Goal: Contribute content: Contribute content

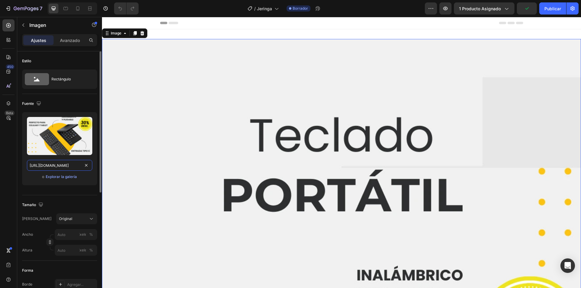
click at [58, 167] on input "[URL][DOMAIN_NAME]" at bounding box center [59, 165] width 65 height 11
click at [63, 166] on input "[URL][DOMAIN_NAME]" at bounding box center [59, 165] width 65 height 11
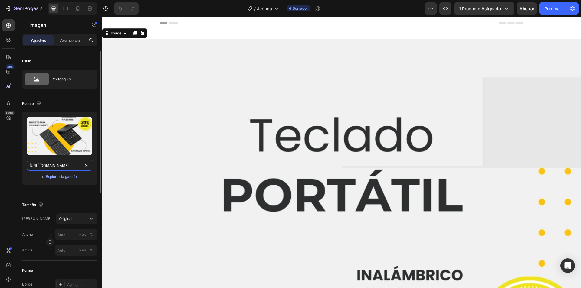
click at [63, 166] on input "[URL][DOMAIN_NAME]" at bounding box center [59, 165] width 65 height 11
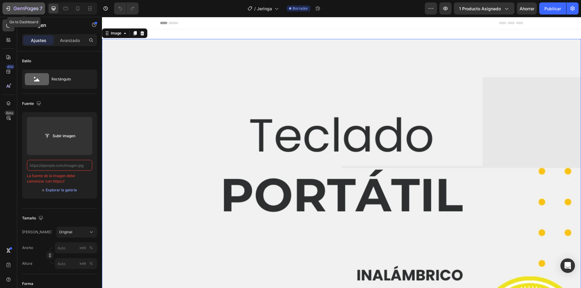
type input "[URL][DOMAIN_NAME]"
click at [8, 8] on icon "button" at bounding box center [8, 8] width 6 height 6
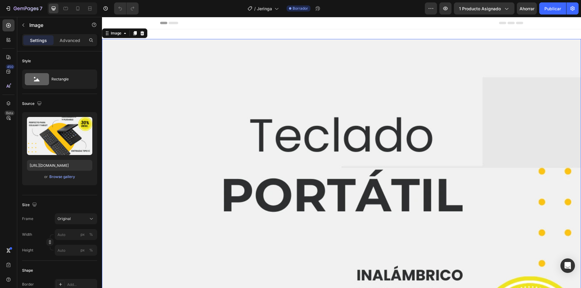
click at [76, 162] on input "[URL][DOMAIN_NAME]" at bounding box center [59, 165] width 65 height 11
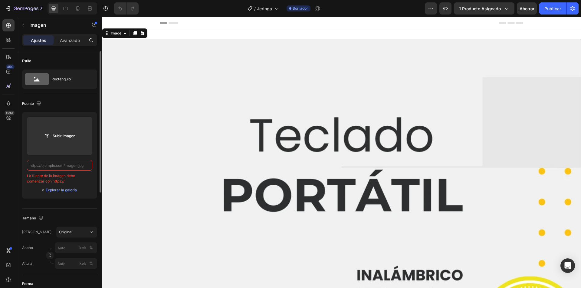
paste input "[URL][DOMAIN_NAME]"
type input "[URL][DOMAIN_NAME]"
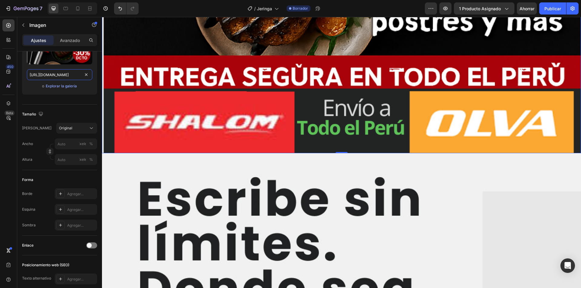
scroll to position [726, 0]
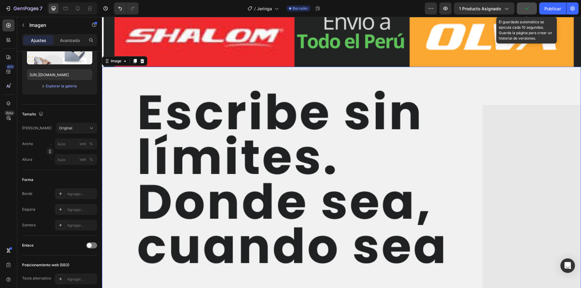
click at [526, 6] on icon "button" at bounding box center [526, 8] width 6 height 6
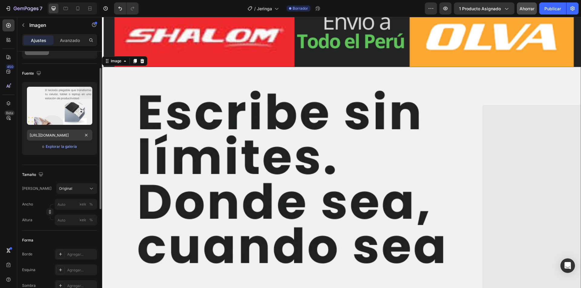
scroll to position [0, 0]
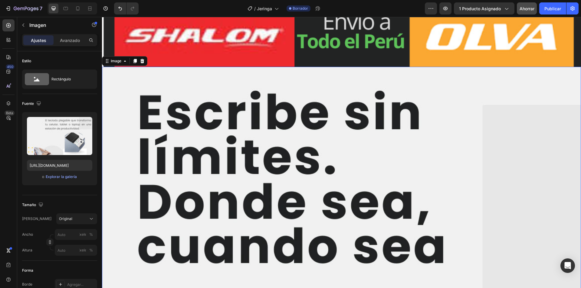
click at [70, 167] on input "[URL][DOMAIN_NAME]" at bounding box center [59, 165] width 65 height 11
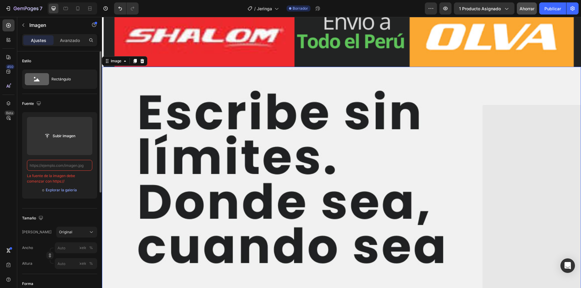
paste input "[URL][DOMAIN_NAME]"
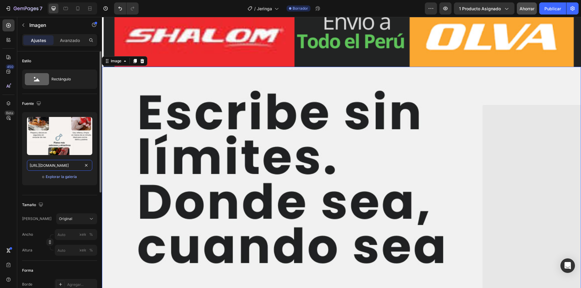
scroll to position [0, 83]
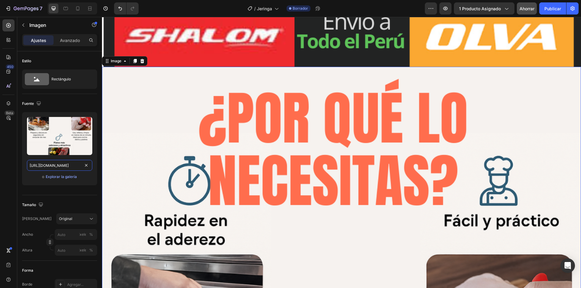
type input "[URL][DOMAIN_NAME]"
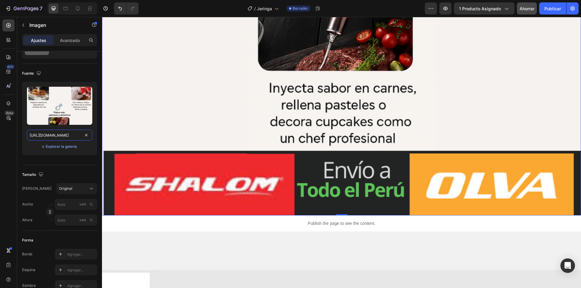
scroll to position [1482, 0]
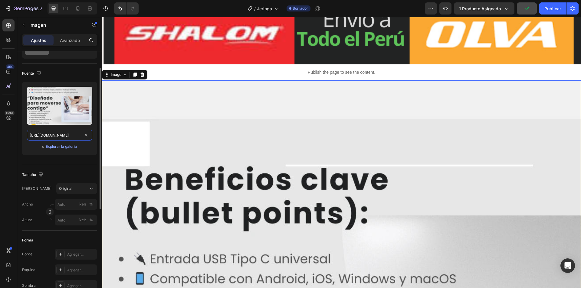
click at [58, 140] on input "[URL][DOMAIN_NAME]" at bounding box center [59, 135] width 65 height 11
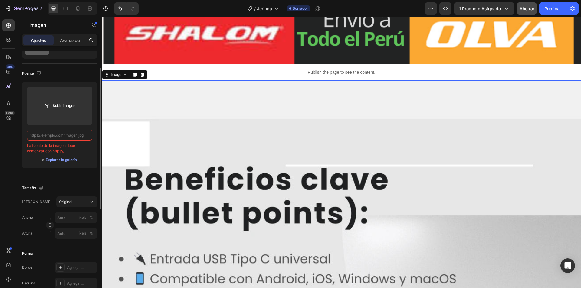
paste input "[URL][DOMAIN_NAME]"
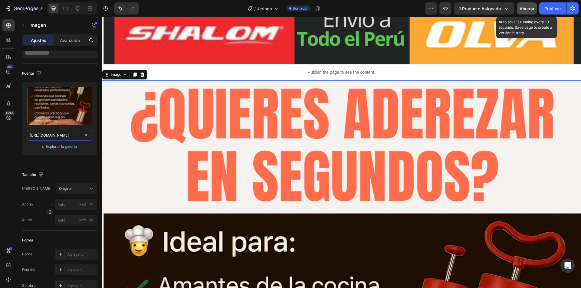
type input "[URL][DOMAIN_NAME]"
click at [520, 9] on font "Ahorrar" at bounding box center [526, 8] width 15 height 5
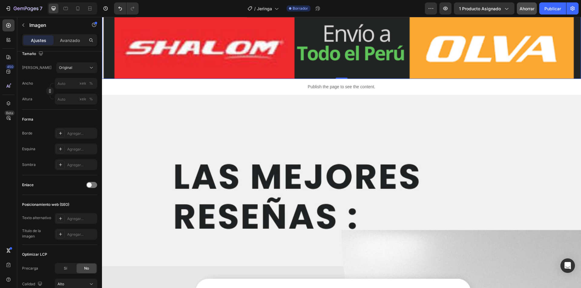
scroll to position [2238, 0]
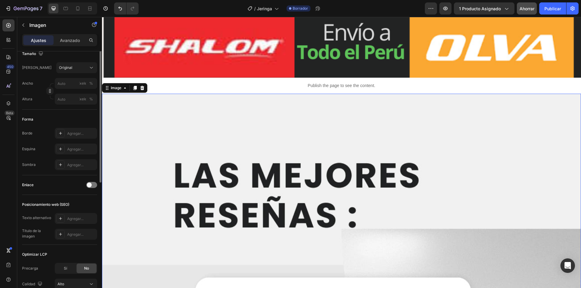
scroll to position [91, 0]
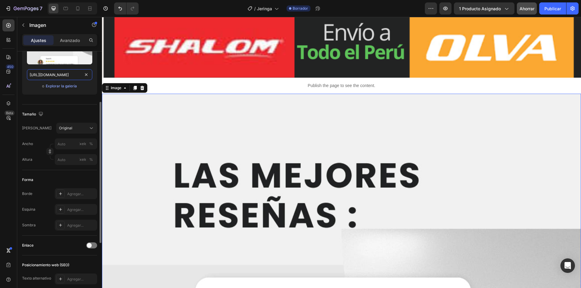
click at [52, 75] on input "[URL][DOMAIN_NAME]" at bounding box center [59, 74] width 65 height 11
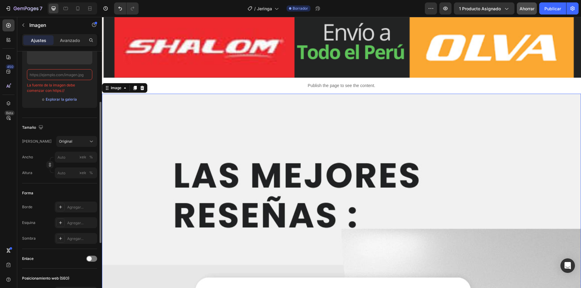
paste input "[URL][DOMAIN_NAME]"
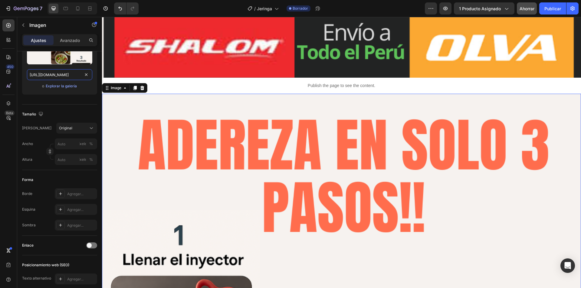
type input "[URL][DOMAIN_NAME]"
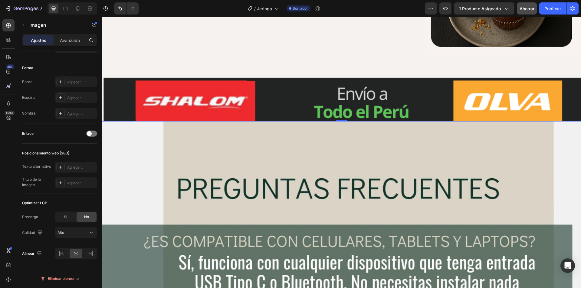
scroll to position [3175, 0]
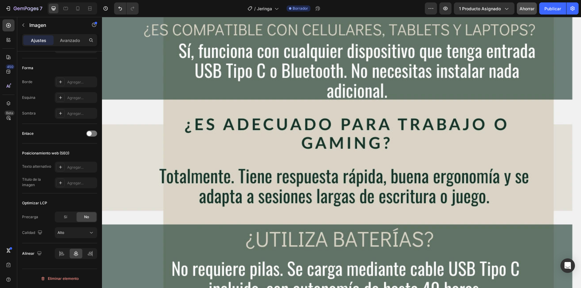
click at [261, 184] on img at bounding box center [341, 287] width 479 height 754
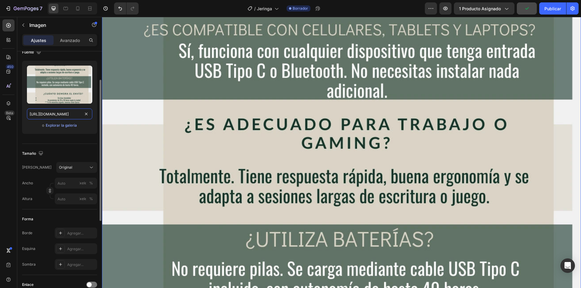
click at [69, 119] on input "[URL][DOMAIN_NAME]" at bounding box center [59, 114] width 65 height 11
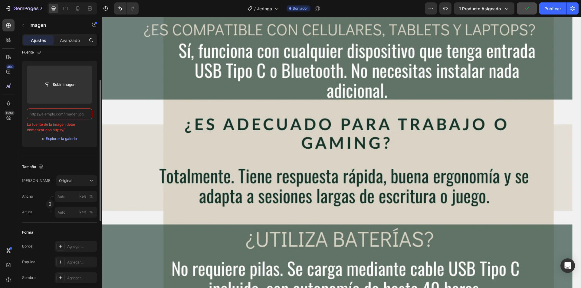
paste input "[URL][DOMAIN_NAME]"
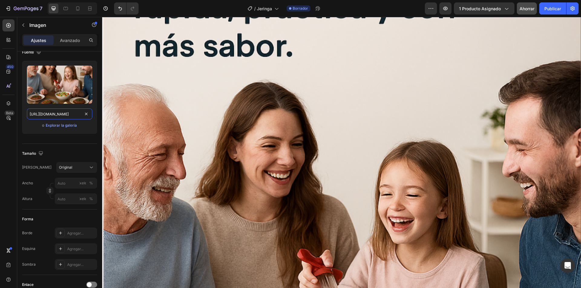
type input "[URL][DOMAIN_NAME]"
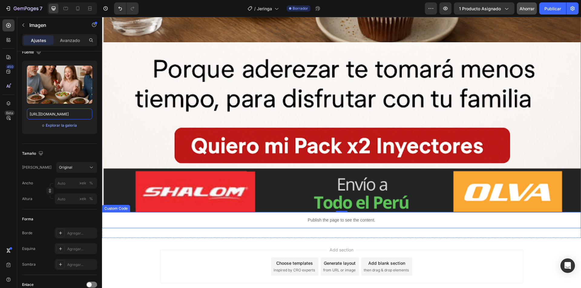
scroll to position [3628, 0]
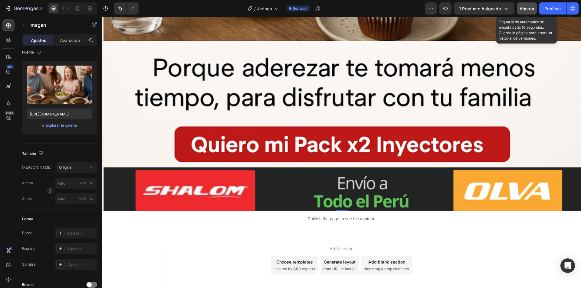
click at [521, 5] on div "Ahorrar" at bounding box center [526, 8] width 15 height 6
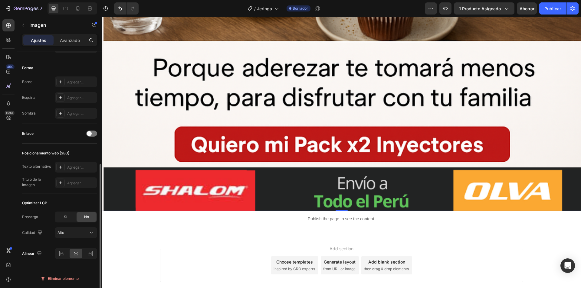
scroll to position [142, 0]
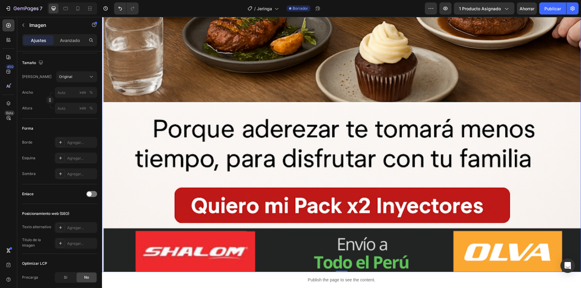
scroll to position [3628, 0]
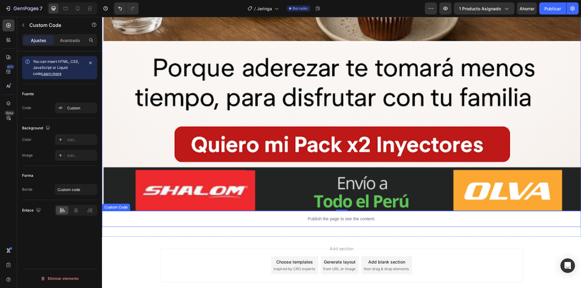
click at [121, 211] on div "Publish the page to see the content." at bounding box center [341, 219] width 479 height 16
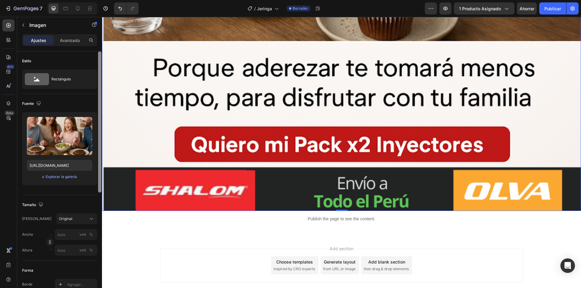
scroll to position [203, 0]
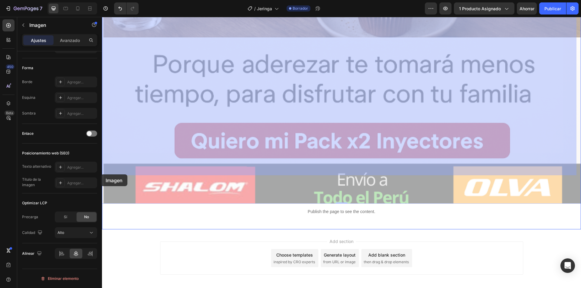
drag, startPoint x: 104, startPoint y: 174, endPoint x: 203, endPoint y: 191, distance: 100.0
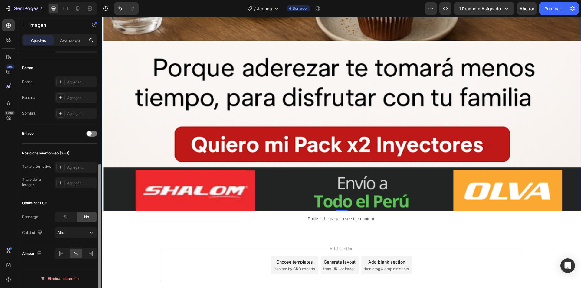
click at [101, 174] on div at bounding box center [99, 234] width 3 height 141
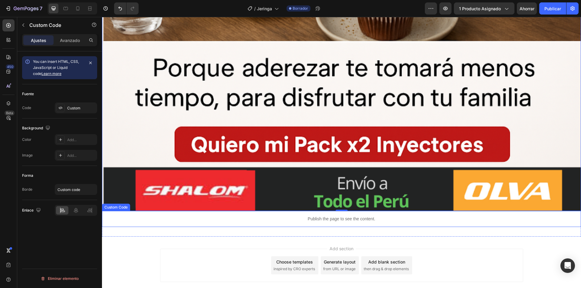
click at [109, 211] on div "Publish the page to see the content." at bounding box center [341, 219] width 479 height 16
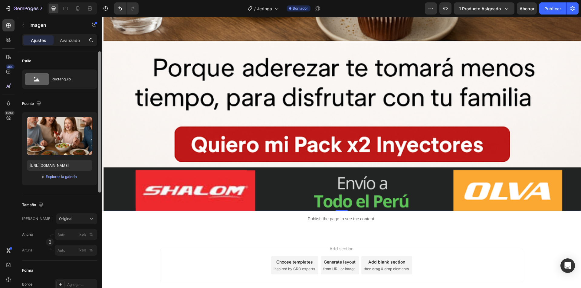
scroll to position [203, 0]
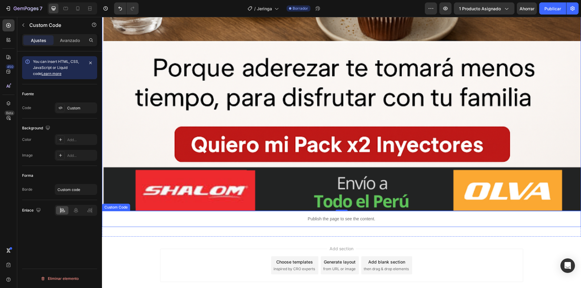
scroll to position [0, 0]
click at [147, 203] on icon at bounding box center [147, 205] width 3 height 4
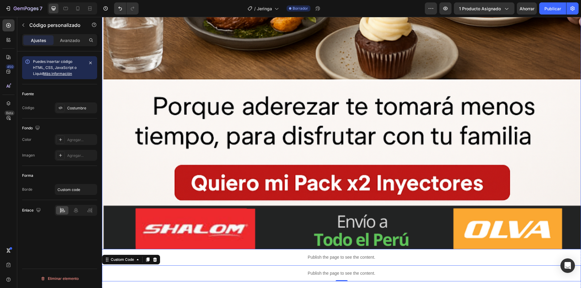
scroll to position [3644, 0]
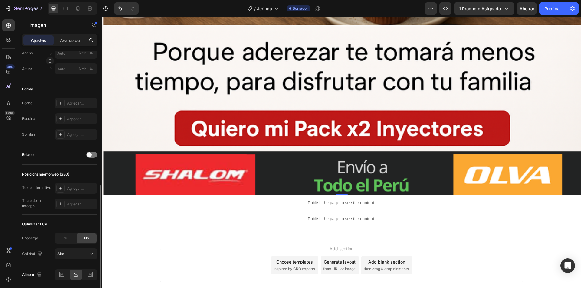
scroll to position [203, 0]
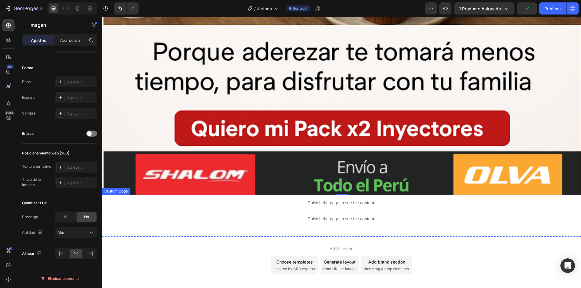
click at [144, 195] on div "Publish the page to see the content." at bounding box center [341, 203] width 479 height 16
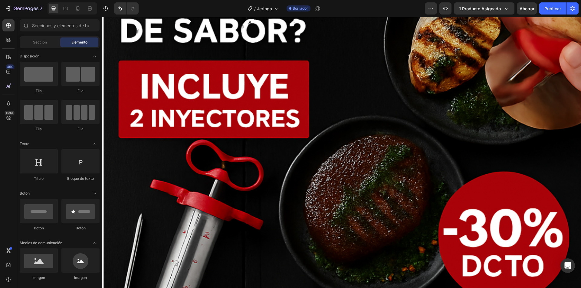
scroll to position [3644, 0]
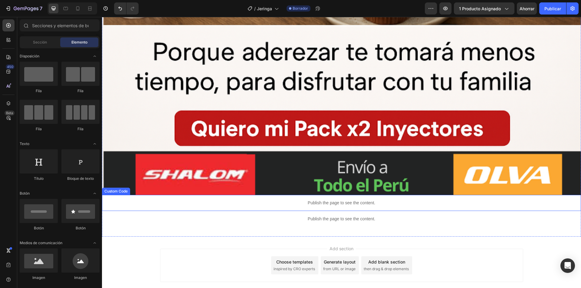
click at [315, 200] on p "Publish the page to see the content." at bounding box center [341, 203] width 479 height 6
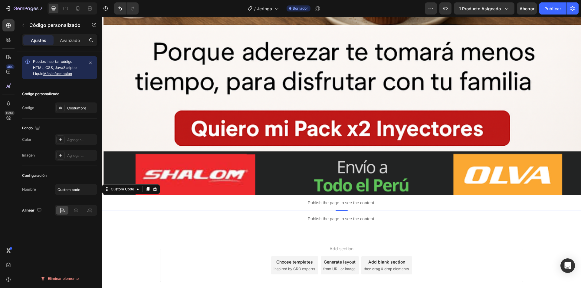
click at [153, 200] on p "Publish the page to see the content." at bounding box center [341, 203] width 479 height 6
click at [147, 187] on icon at bounding box center [147, 189] width 5 height 5
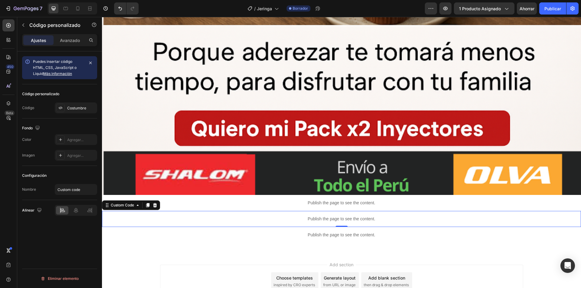
click at [295, 200] on p "Publish the page to see the content." at bounding box center [341, 203] width 479 height 6
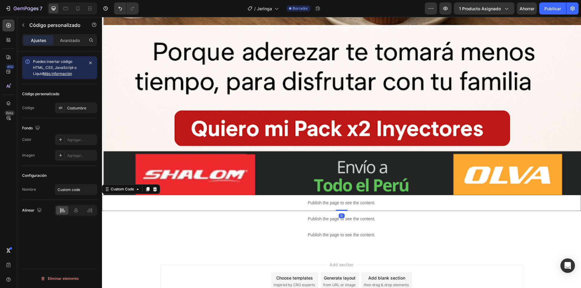
click at [295, 200] on p "Publish the page to see the content." at bounding box center [341, 203] width 479 height 6
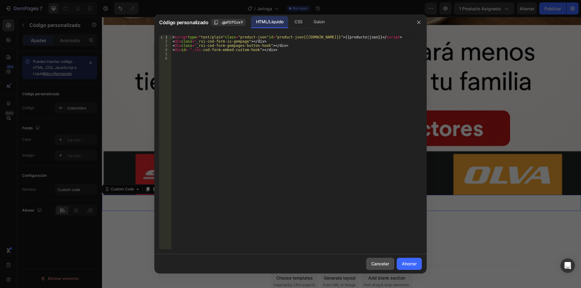
click at [375, 263] on font "Cancelar" at bounding box center [380, 263] width 18 height 5
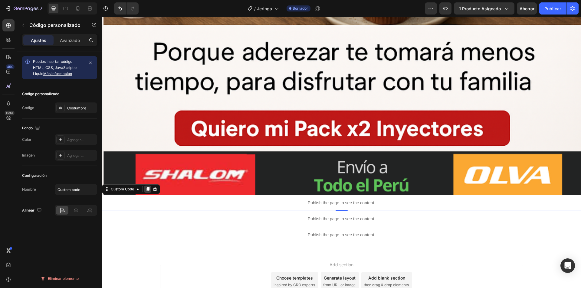
click at [145, 187] on icon at bounding box center [147, 189] width 5 height 5
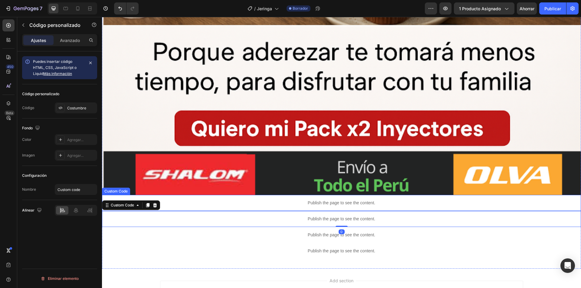
click at [234, 200] on p "Publish the page to see the content." at bounding box center [341, 203] width 479 height 6
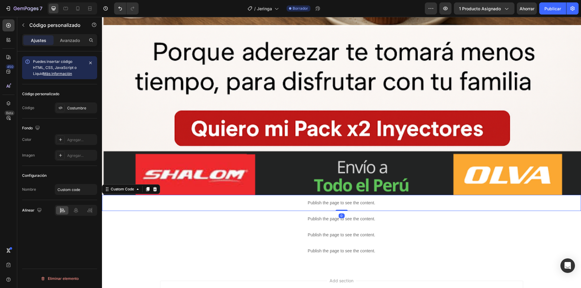
click at [234, 200] on p "Publish the page to see the content." at bounding box center [341, 203] width 479 height 6
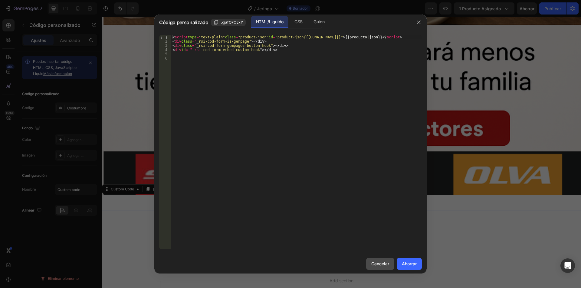
click at [374, 265] on font "Cancelar" at bounding box center [380, 263] width 18 height 5
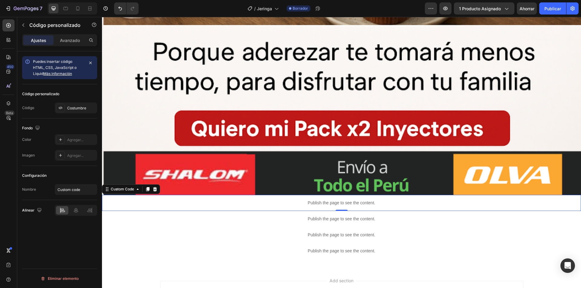
click at [343, 200] on p "Publish the page to see the content." at bounding box center [341, 203] width 479 height 6
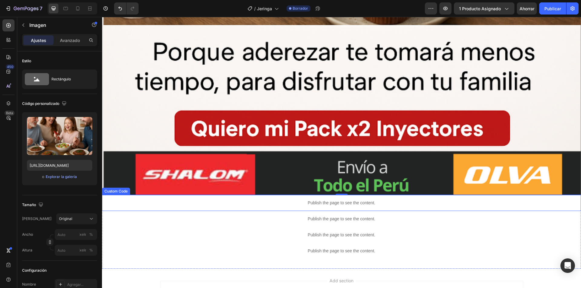
click at [296, 195] on div "Publish the page to see the content." at bounding box center [341, 203] width 479 height 16
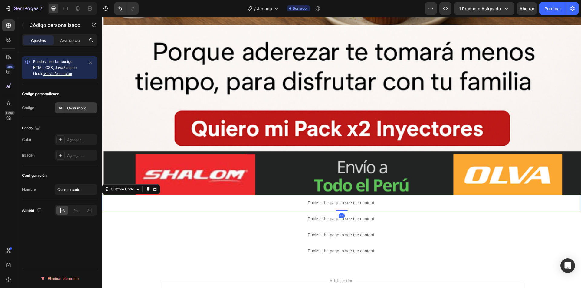
click at [65, 104] on div "Costumbre" at bounding box center [76, 108] width 42 height 11
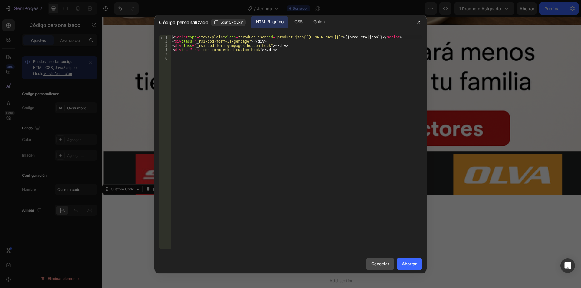
click at [388, 266] on font "Cancelar" at bounding box center [380, 263] width 18 height 5
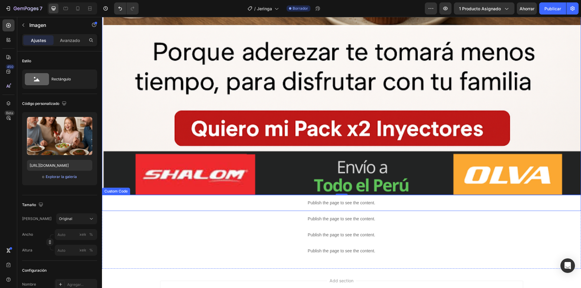
click at [295, 195] on div "Publish the page to see the content." at bounding box center [341, 203] width 479 height 16
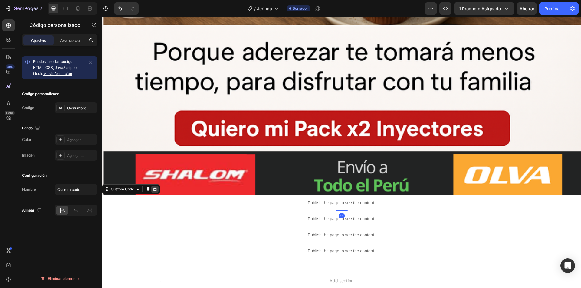
click at [154, 187] on icon at bounding box center [154, 189] width 5 height 5
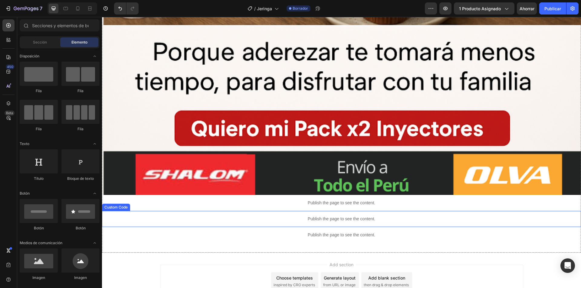
click at [303, 216] on p "Publish the page to see the content." at bounding box center [341, 219] width 479 height 6
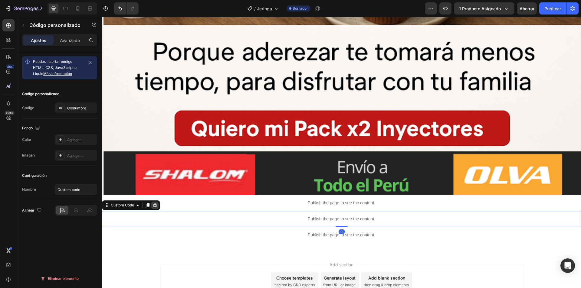
click at [155, 203] on icon at bounding box center [155, 205] width 4 height 4
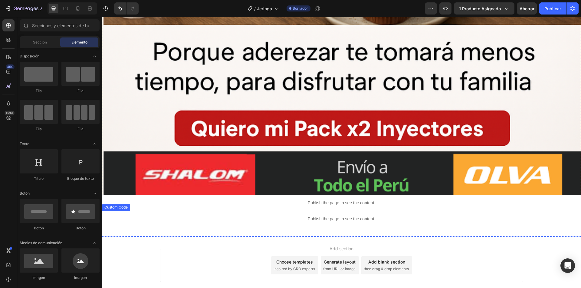
click at [321, 216] on p "Publish the page to see the content." at bounding box center [341, 219] width 479 height 6
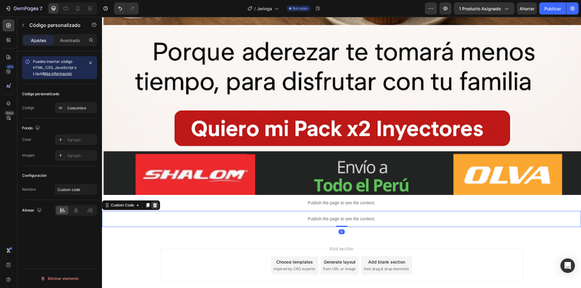
click at [154, 203] on icon at bounding box center [155, 205] width 4 height 4
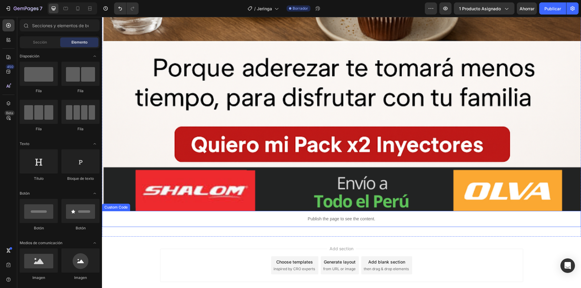
click at [276, 216] on p "Publish the page to see the content." at bounding box center [341, 219] width 479 height 6
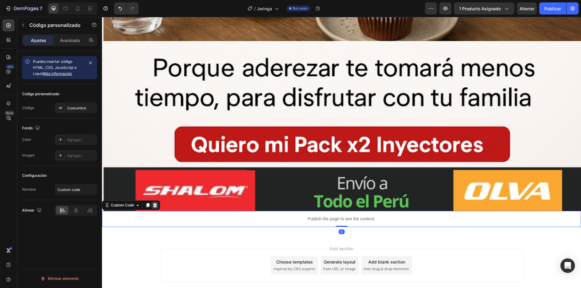
click at [156, 203] on icon at bounding box center [155, 205] width 4 height 4
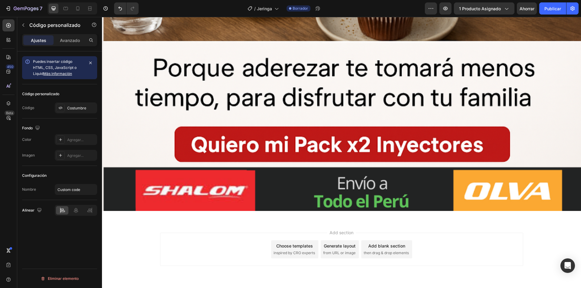
scroll to position [3612, 0]
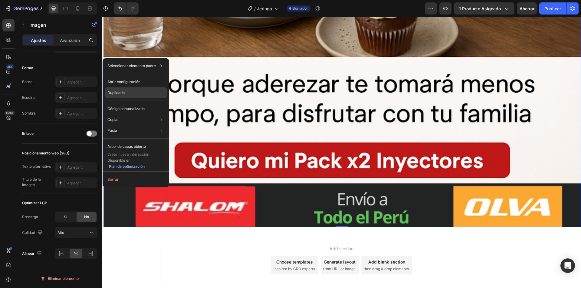
click at [119, 94] on font "Duplicado" at bounding box center [115, 92] width 17 height 5
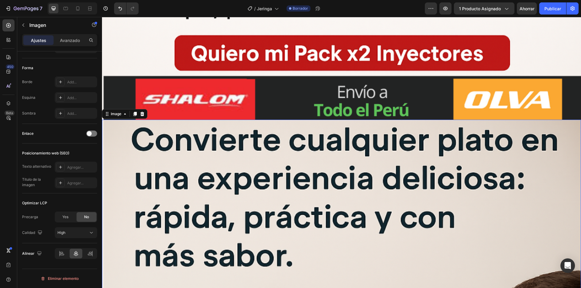
scroll to position [3765, 0]
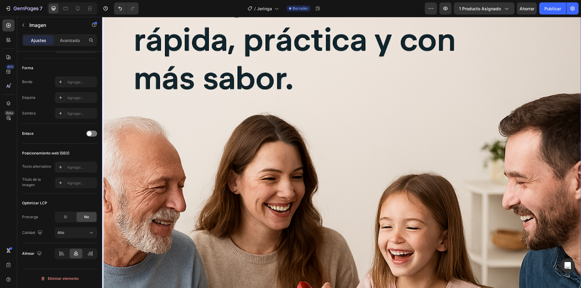
scroll to position [3947, 0]
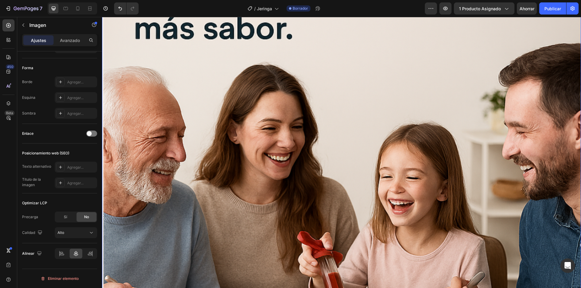
click at [216, 157] on img at bounding box center [341, 269] width 479 height 754
click at [215, 157] on img at bounding box center [341, 269] width 479 height 754
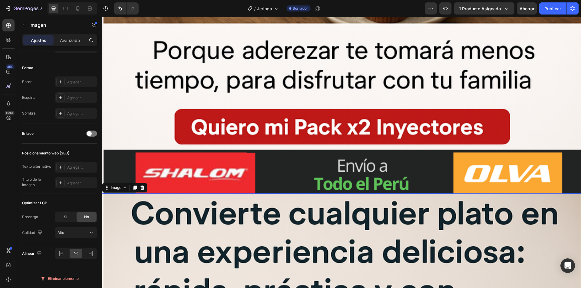
scroll to position [3644, 0]
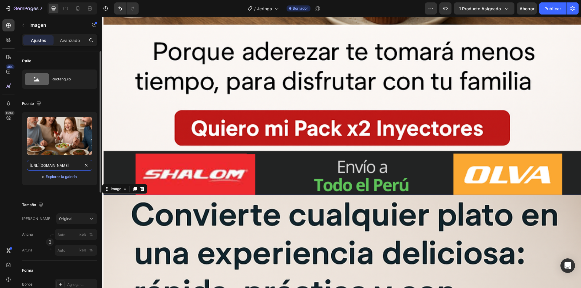
click at [72, 169] on input "[URL][DOMAIN_NAME]" at bounding box center [59, 165] width 65 height 11
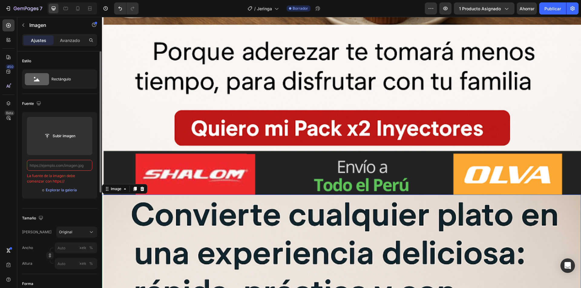
paste input "[URL][DOMAIN_NAME]"
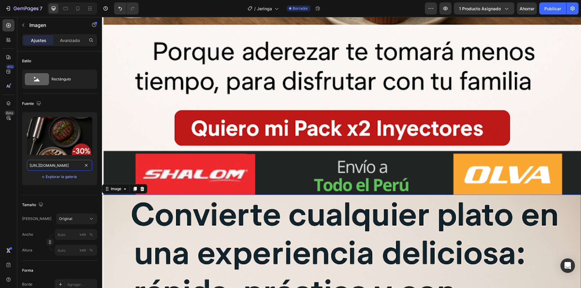
type input "[URL][DOMAIN_NAME]"
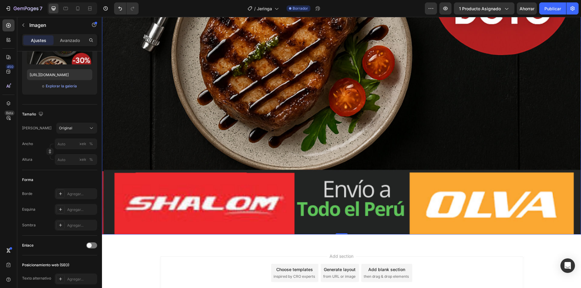
scroll to position [4358, 0]
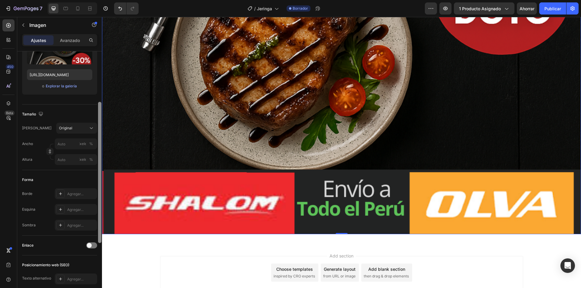
scroll to position [203, 0]
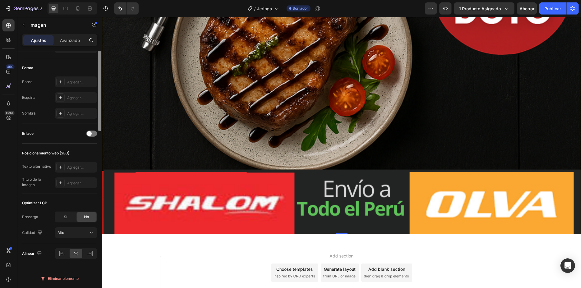
click at [101, 189] on div at bounding box center [99, 67] width 5 height 254
click at [100, 189] on div at bounding box center [99, 234] width 3 height 141
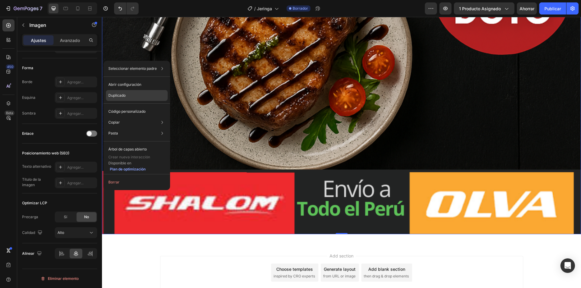
click at [133, 106] on div "Duplicado" at bounding box center [137, 111] width 62 height 11
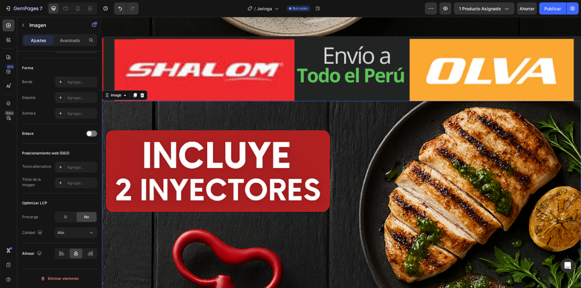
scroll to position [4511, 0]
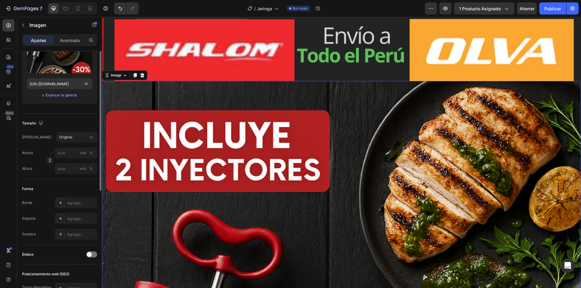
scroll to position [21, 0]
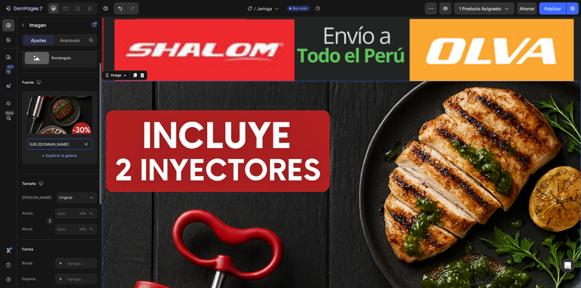
click at [73, 146] on input "[URL][DOMAIN_NAME]" at bounding box center [59, 144] width 65 height 11
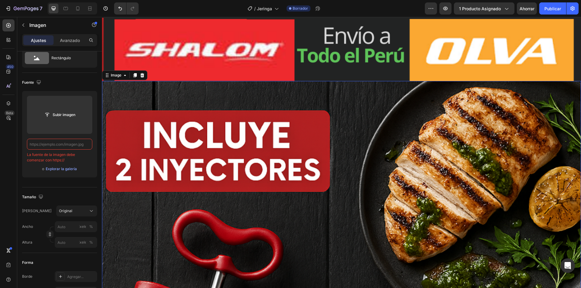
type input "[URL][DOMAIN_NAME]"
paste input "[URL][DOMAIN_NAME]"
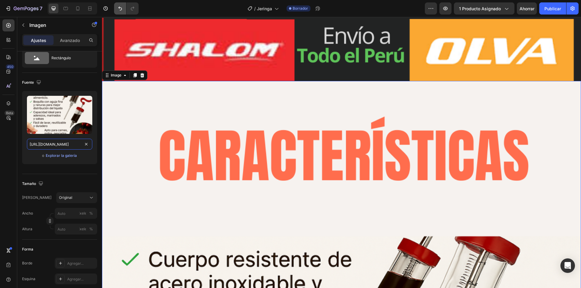
type input "[URL][DOMAIN_NAME]"
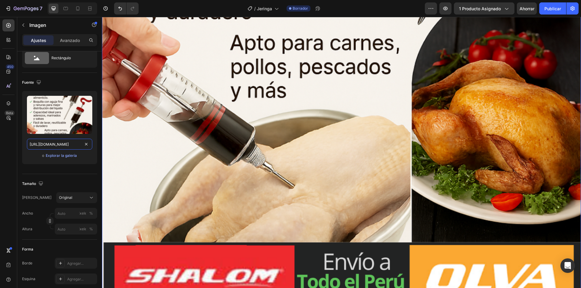
scroll to position [5105, 0]
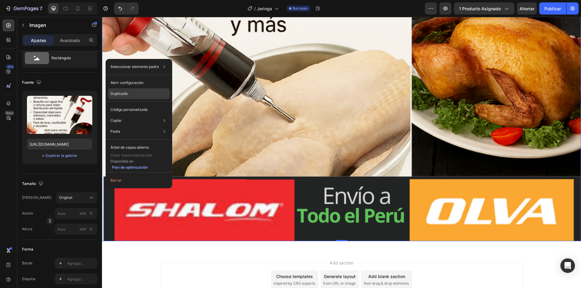
drag, startPoint x: 122, startPoint y: 96, endPoint x: 37, endPoint y: 149, distance: 100.7
click at [122, 96] on p "Duplicado" at bounding box center [118, 93] width 17 height 5
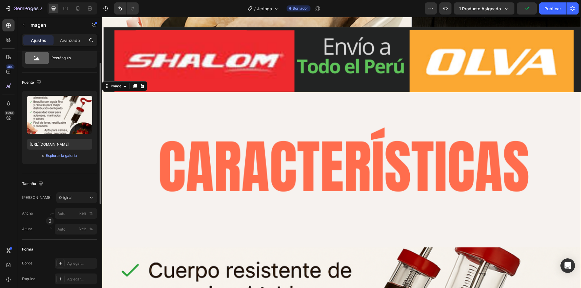
scroll to position [5258, 0]
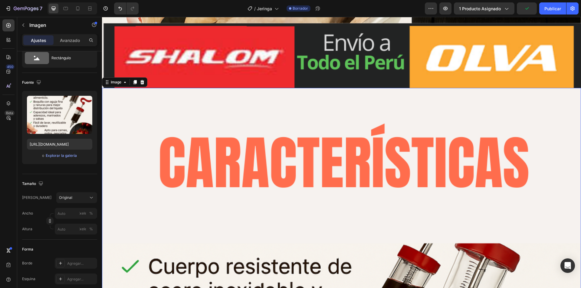
click at [67, 149] on input "[URL][DOMAIN_NAME]" at bounding box center [59, 144] width 65 height 11
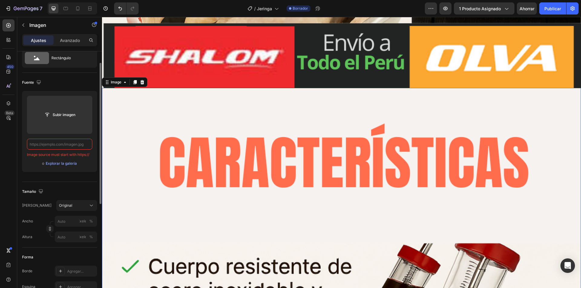
paste input "[URL][DOMAIN_NAME]"
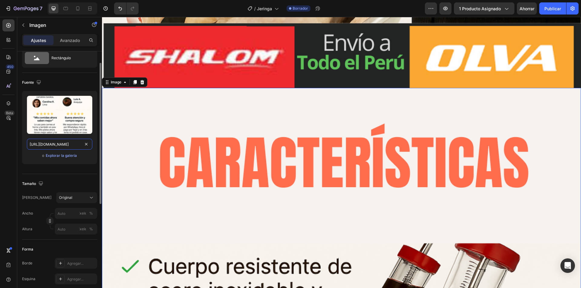
scroll to position [0, 83]
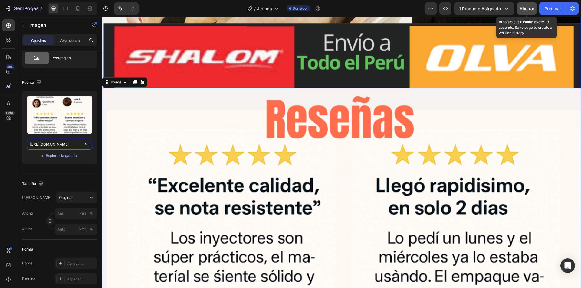
type input "[URL][DOMAIN_NAME]"
click at [526, 11] on div "Ahorrar" at bounding box center [526, 8] width 15 height 6
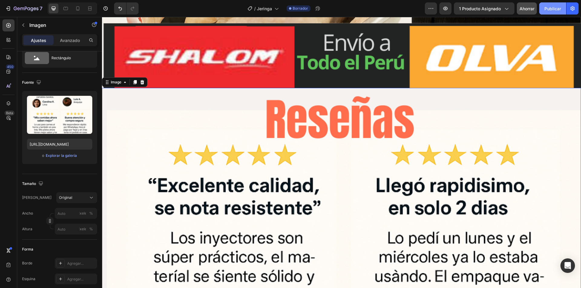
click at [555, 7] on font "Publicar" at bounding box center [552, 8] width 17 height 5
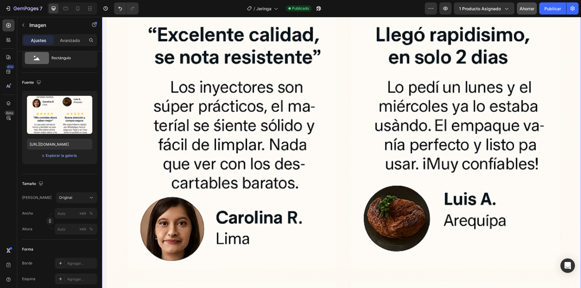
scroll to position [5318, 0]
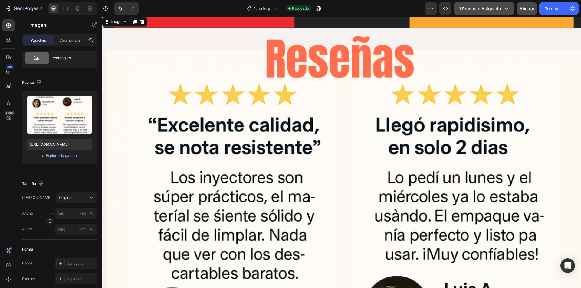
click at [494, 7] on font "1 producto asignado" at bounding box center [480, 8] width 42 height 5
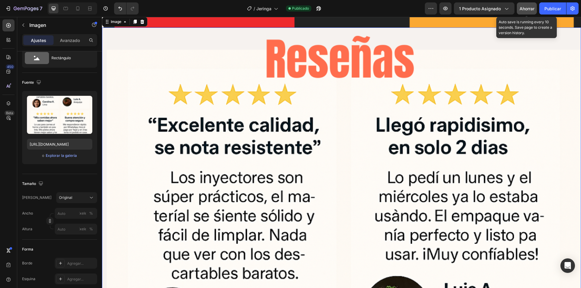
click at [530, 10] on font "Ahorrar" at bounding box center [526, 8] width 15 height 5
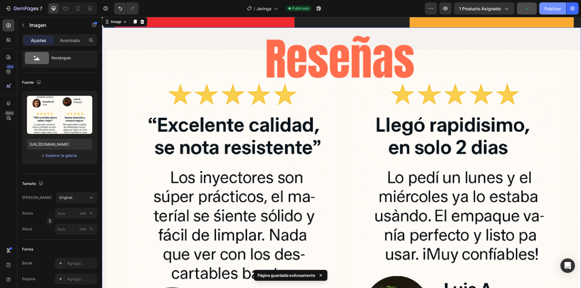
click at [550, 13] on button "Publicar" at bounding box center [552, 8] width 27 height 12
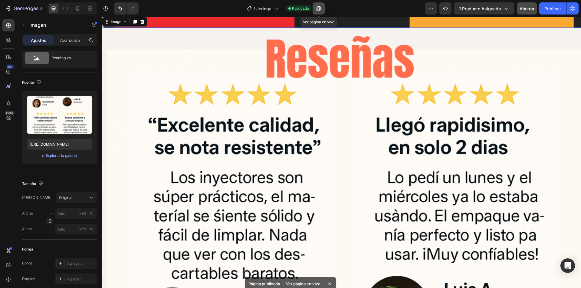
click at [316, 6] on icon "button" at bounding box center [318, 8] width 6 height 6
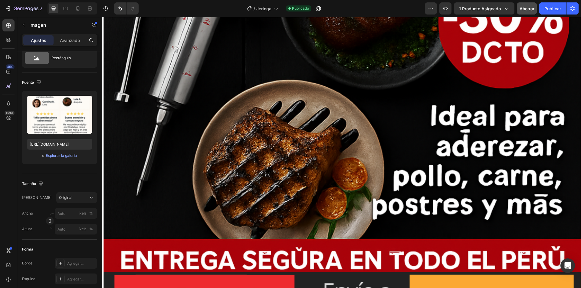
scroll to position [514, 0]
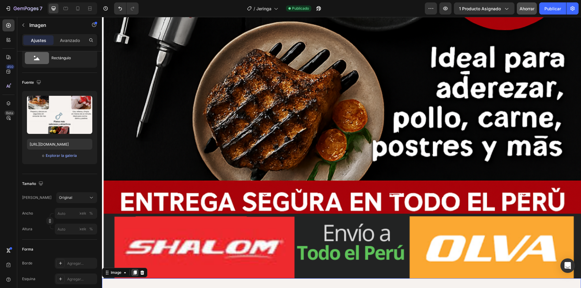
click at [133, 270] on icon at bounding box center [134, 272] width 5 height 5
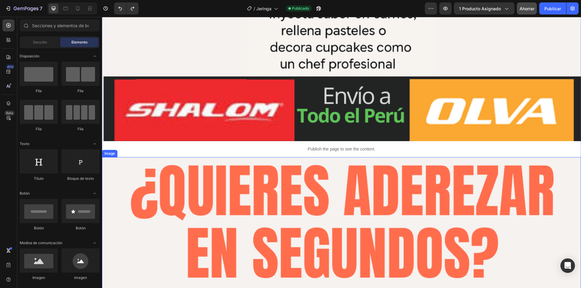
scroll to position [1403, 0]
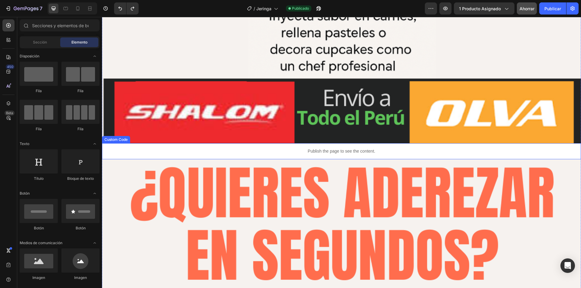
click at [347, 148] on p "Publish the page to see the content." at bounding box center [341, 151] width 479 height 6
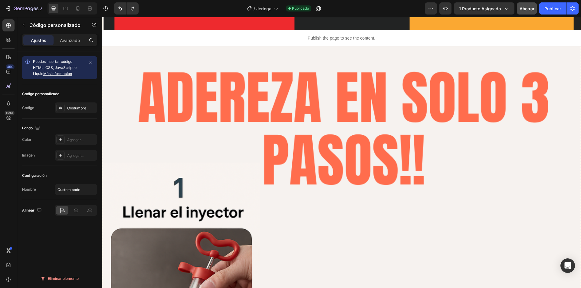
scroll to position [2250, 0]
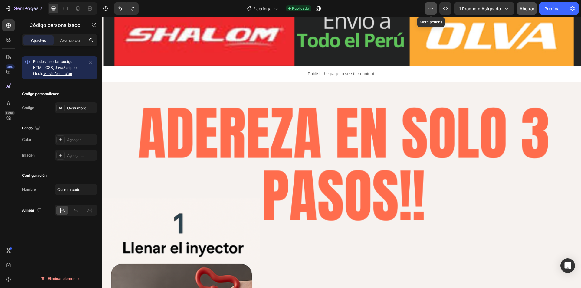
click at [426, 8] on button "button" at bounding box center [431, 8] width 12 height 12
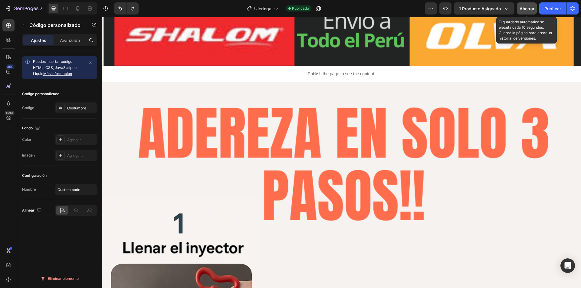
click at [527, 8] on font "Ahorrar" at bounding box center [526, 8] width 15 height 5
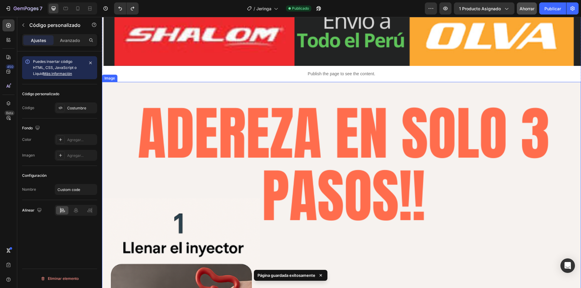
drag, startPoint x: 647, startPoint y: 28, endPoint x: 341, endPoint y: 181, distance: 342.2
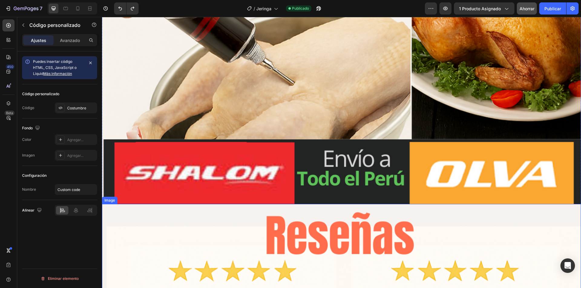
scroll to position [5155, 0]
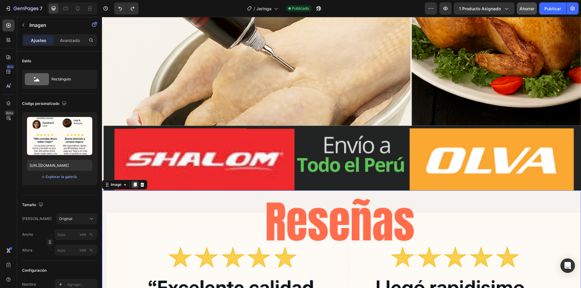
click at [137, 183] on icon at bounding box center [134, 185] width 3 height 4
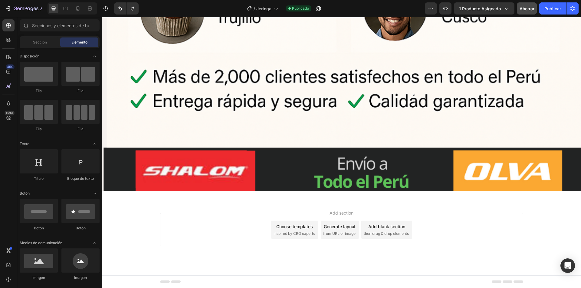
scroll to position [5851, 0]
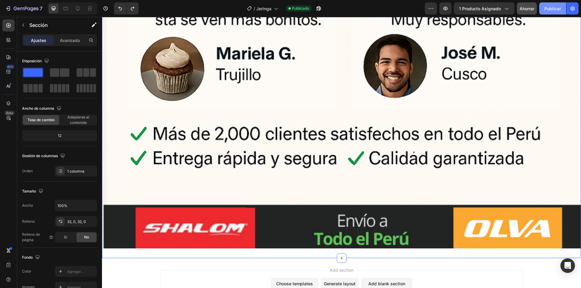
click at [549, 9] on font "Publicar" at bounding box center [552, 8] width 17 height 5
click at [547, 8] on font "Publicar" at bounding box center [552, 8] width 17 height 5
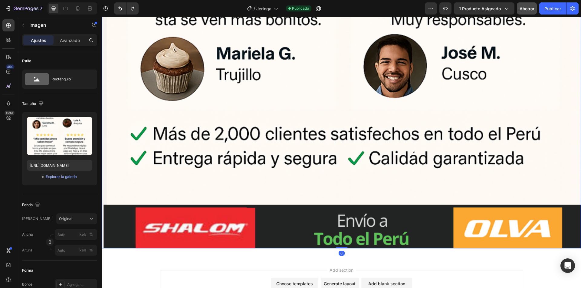
scroll to position [203, 0]
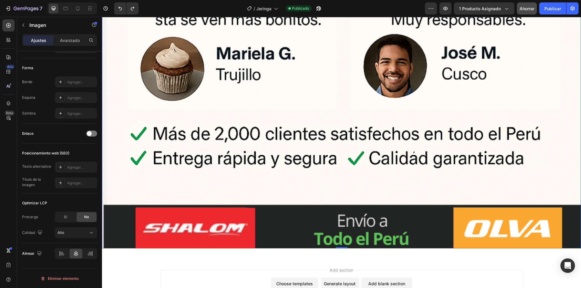
drag, startPoint x: 203, startPoint y: 206, endPoint x: 103, endPoint y: 192, distance: 100.8
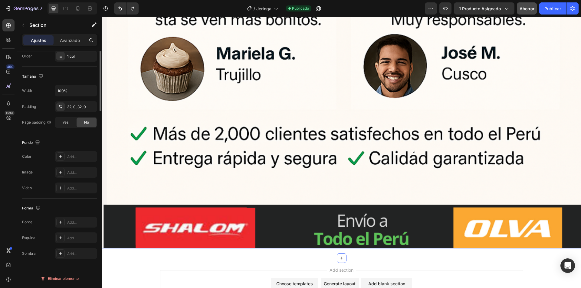
scroll to position [0, 0]
